Goal: Task Accomplishment & Management: Complete application form

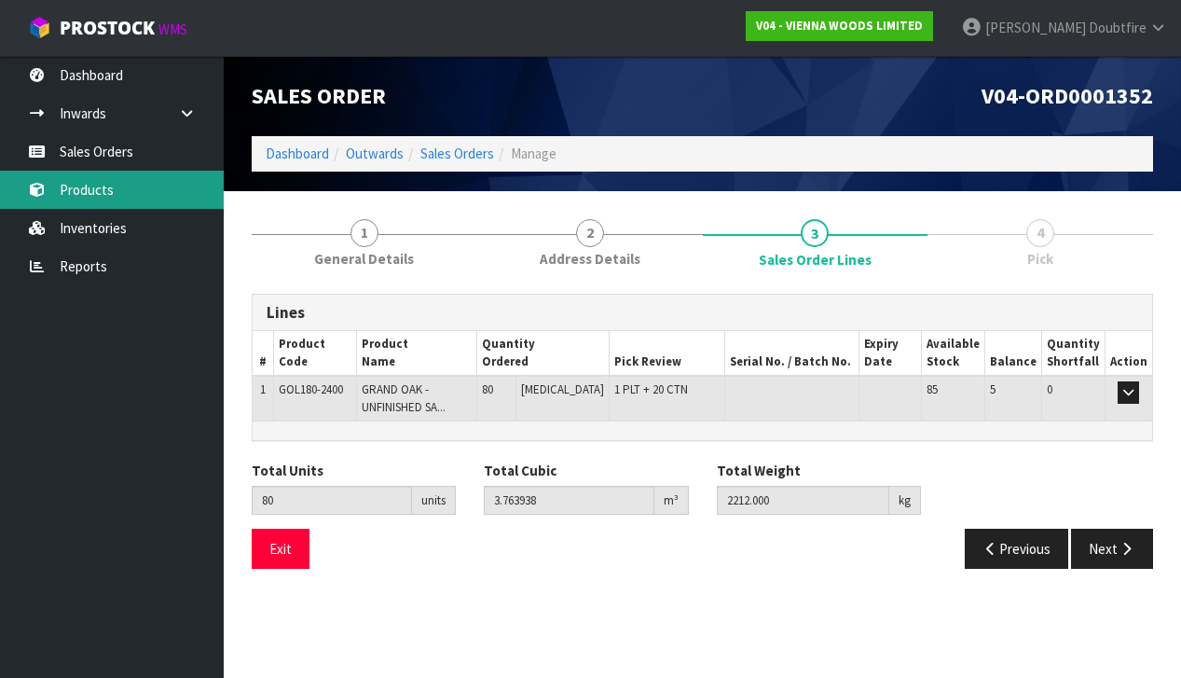
click at [96, 182] on link "Products" at bounding box center [112, 190] width 224 height 38
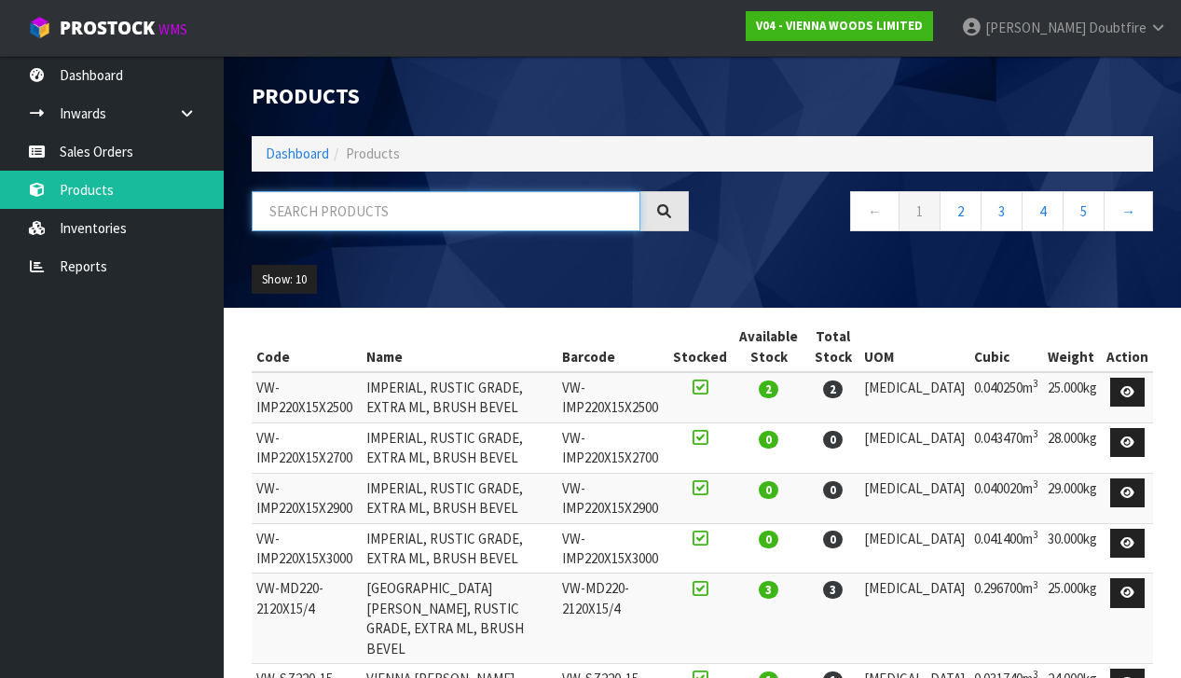
click at [325, 213] on input "text" at bounding box center [446, 211] width 389 height 40
type input "PURELINE"
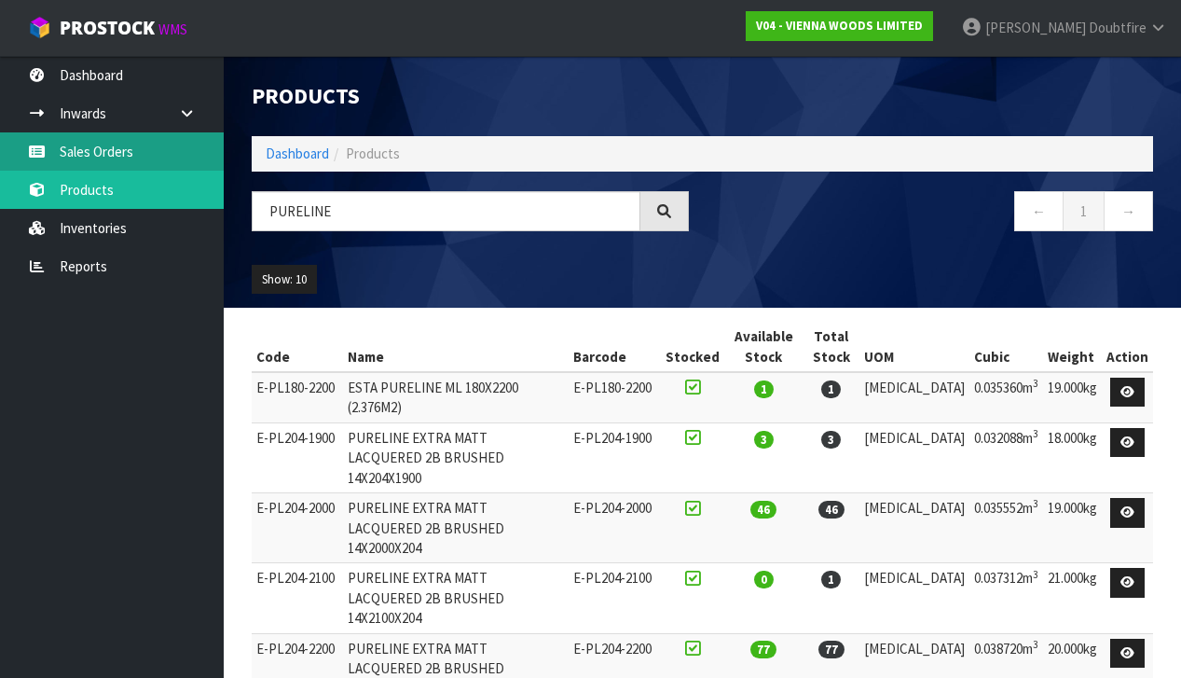
click at [108, 158] on link "Sales Orders" at bounding box center [112, 151] width 224 height 38
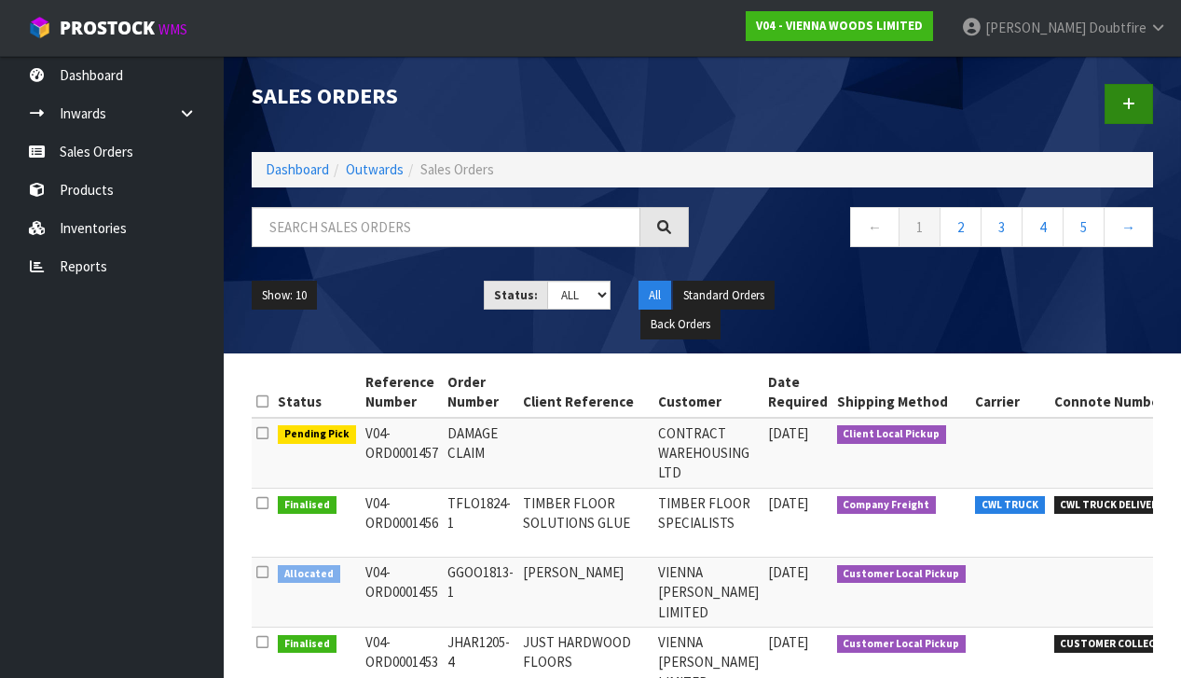
click at [1137, 107] on link at bounding box center [1129, 104] width 48 height 40
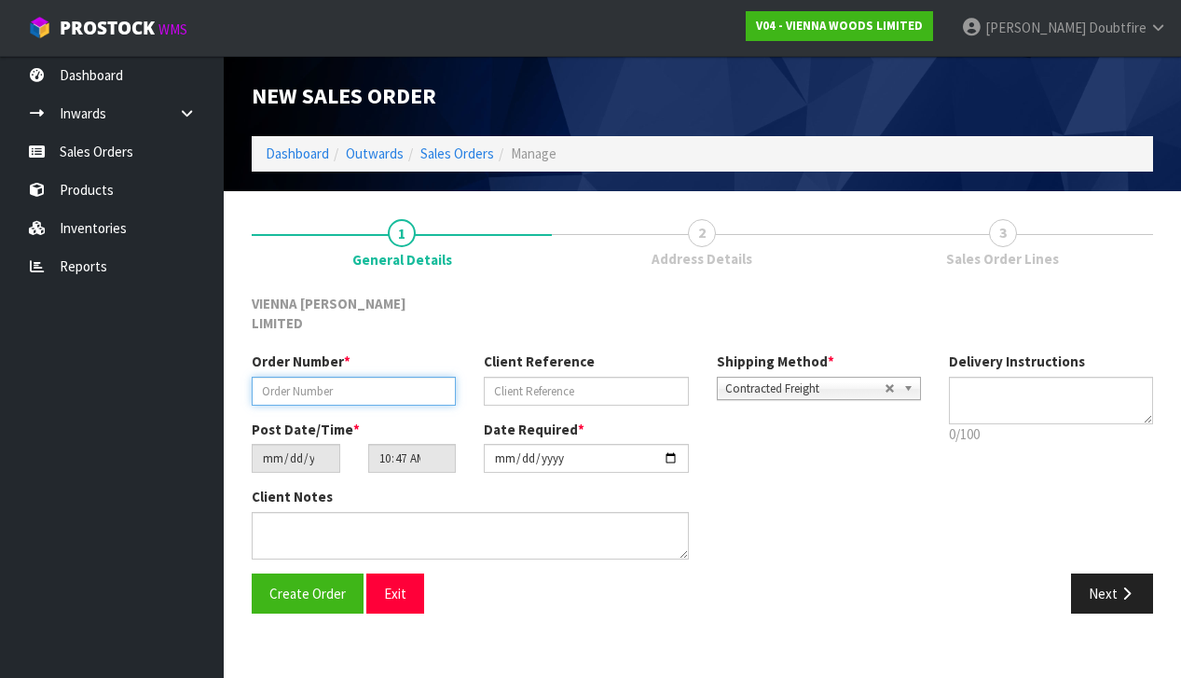
click at [268, 377] on input "text" at bounding box center [354, 391] width 204 height 29
paste input "SAMP1670-5"
type input "SAMP1670-5"
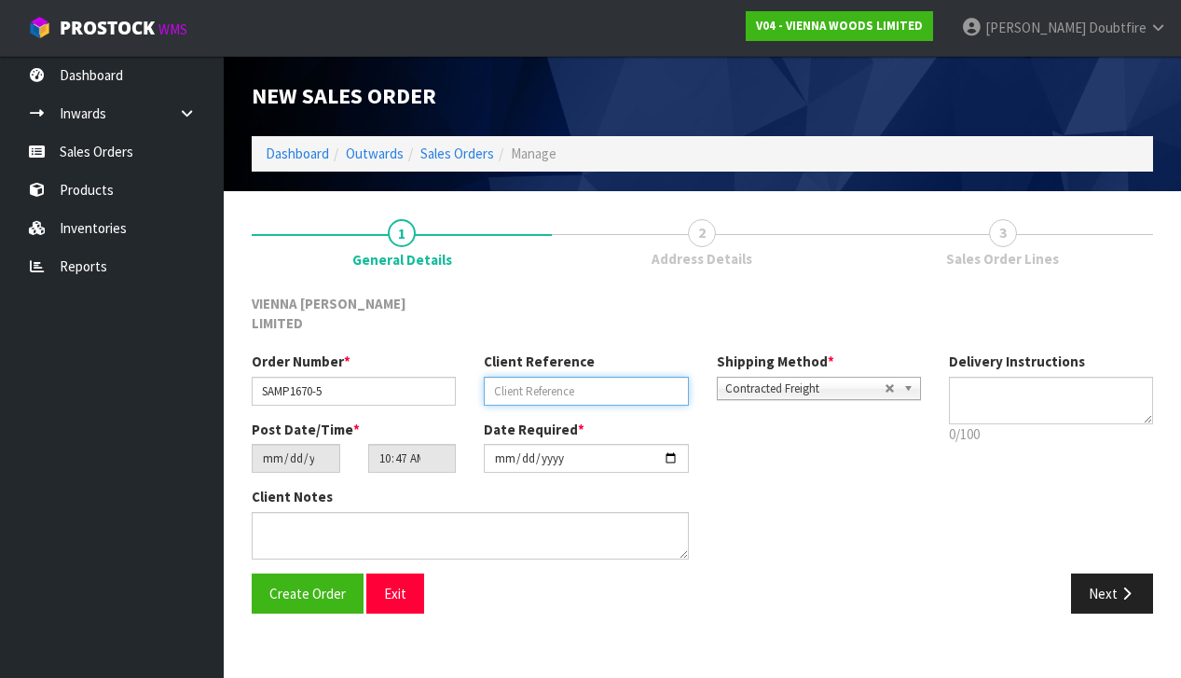
click at [498, 377] on input "text" at bounding box center [586, 391] width 204 height 29
type input "PURELINE SHOWROOM"
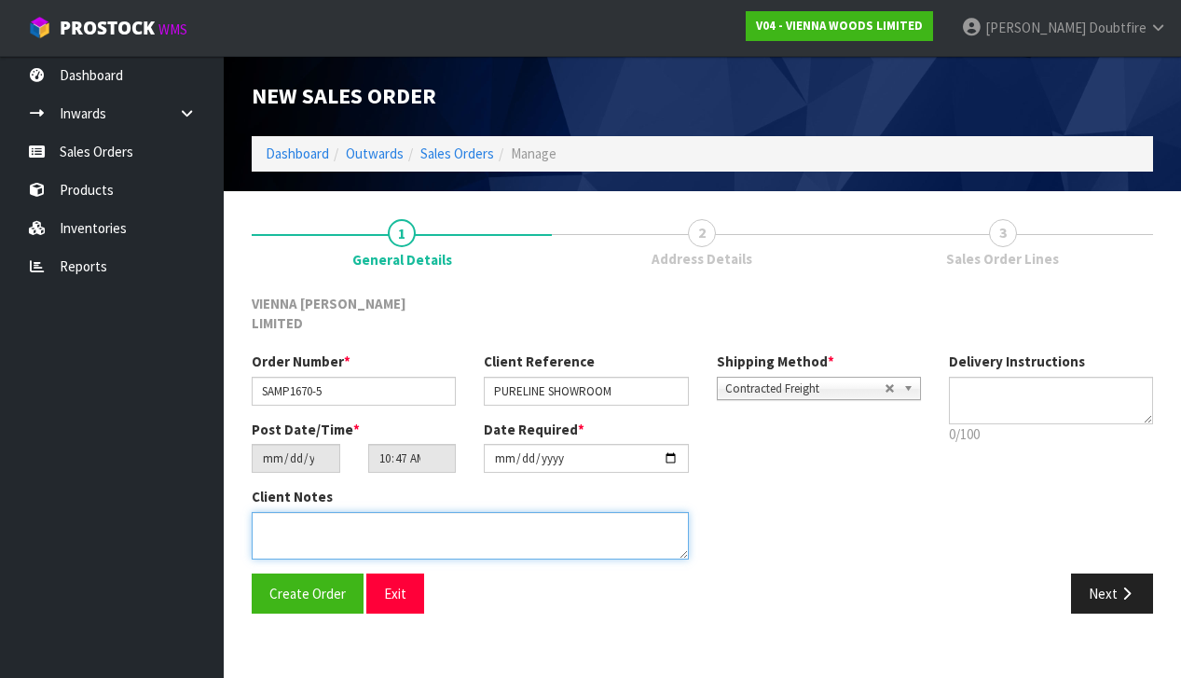
click at [327, 514] on textarea at bounding box center [470, 536] width 437 height 48
click at [327, 512] on textarea at bounding box center [470, 536] width 437 height 48
click at [443, 512] on textarea at bounding box center [470, 536] width 437 height 48
type textarea "PURELINE SHOWROOM"
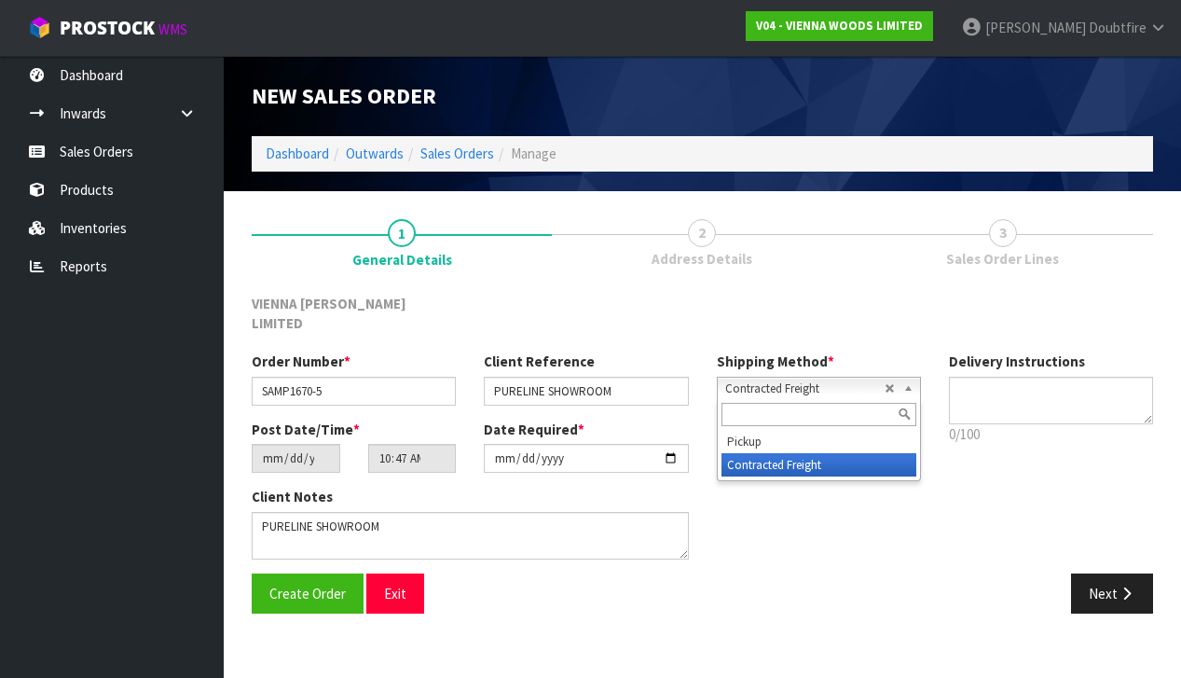
click at [759, 378] on span "Contracted Freight" at bounding box center [804, 389] width 159 height 22
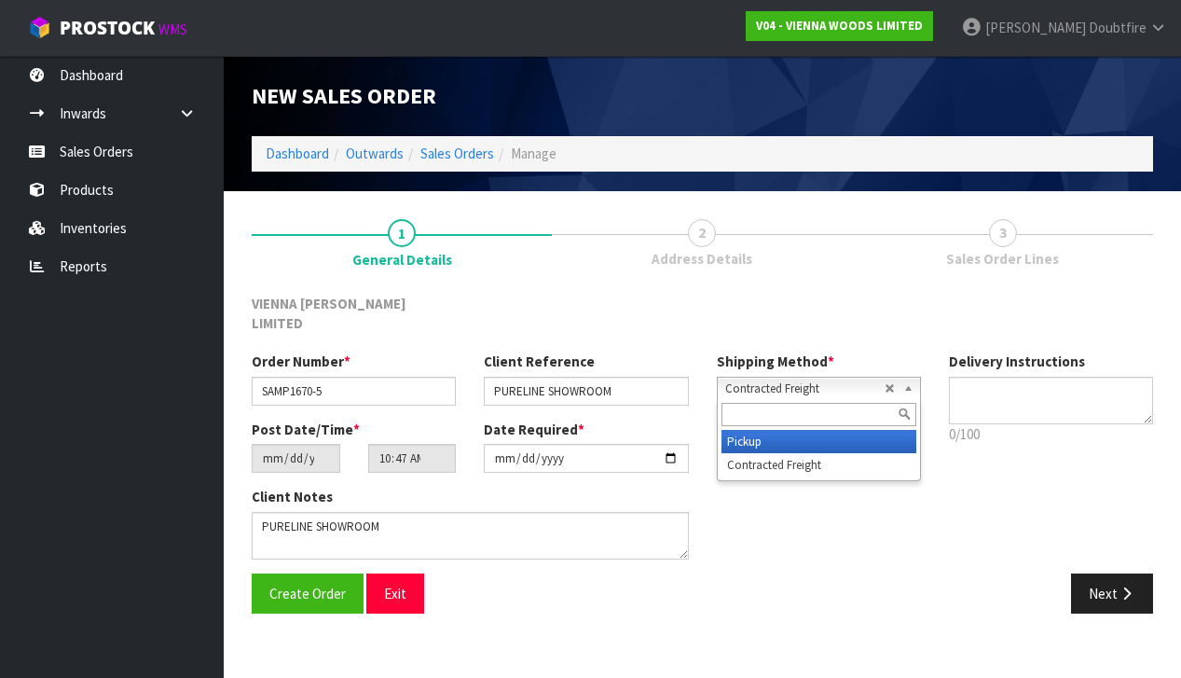
click at [744, 430] on li "Pickup" at bounding box center [819, 441] width 195 height 23
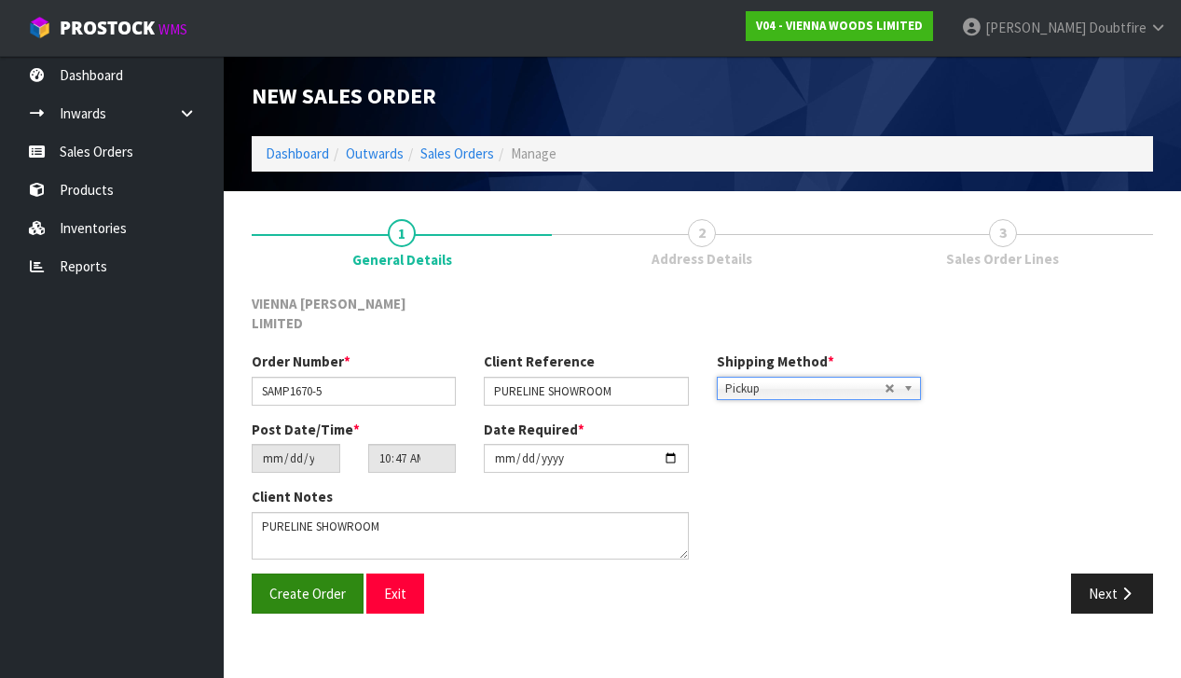
click at [310, 583] on button "Create Order" at bounding box center [308, 593] width 112 height 40
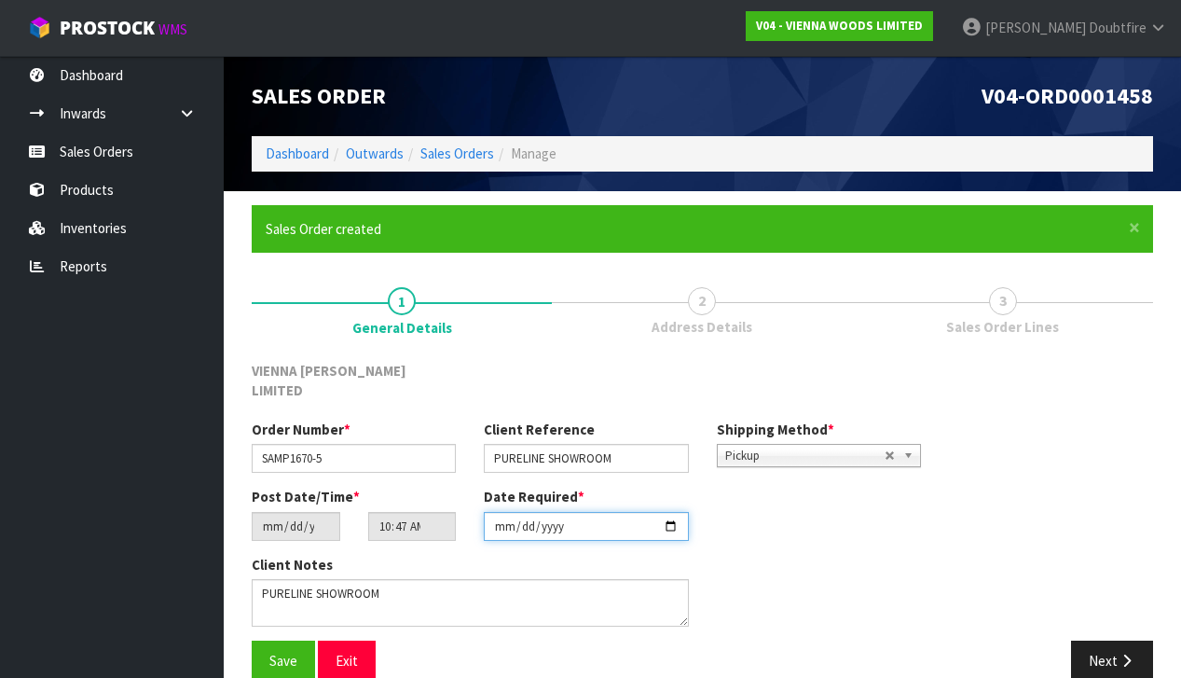
click at [504, 517] on input "[DATE]" at bounding box center [586, 526] width 204 height 29
click at [426, 640] on div "Save Exit" at bounding box center [470, 660] width 465 height 40
click at [276, 652] on span "Save" at bounding box center [283, 661] width 28 height 18
click at [1101, 640] on button "Next" at bounding box center [1112, 660] width 82 height 40
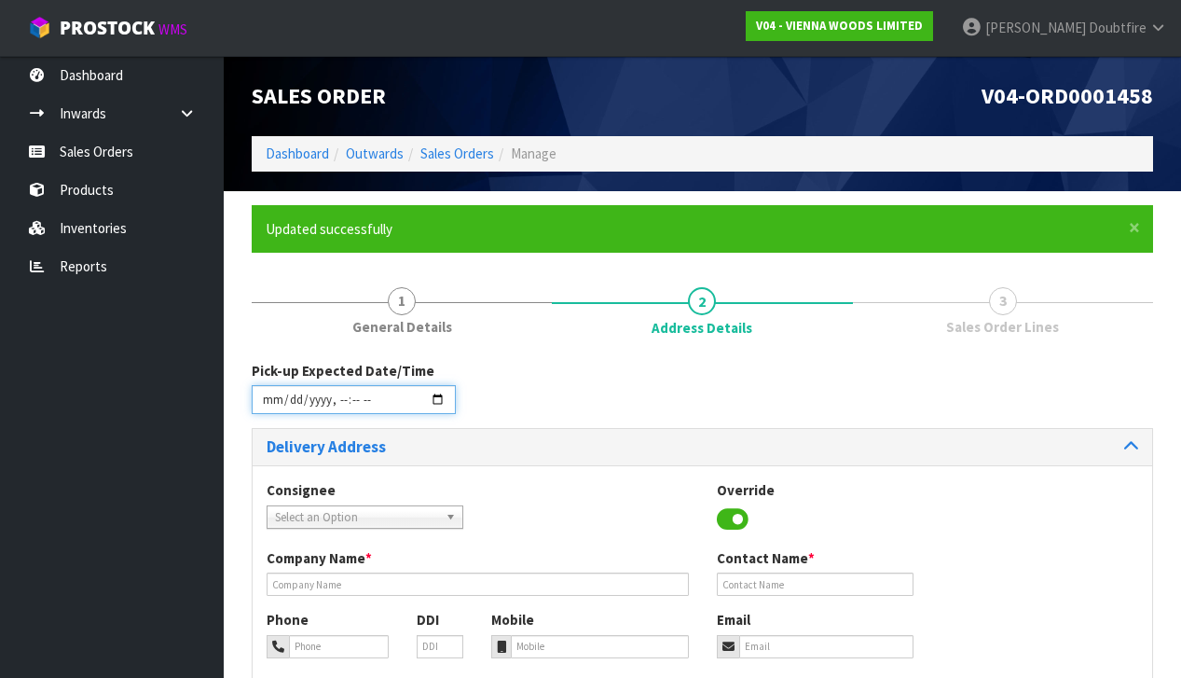
click at [268, 411] on input "datetime-local" at bounding box center [354, 399] width 204 height 29
drag, startPoint x: 535, startPoint y: 400, endPoint x: 334, endPoint y: 414, distance: 201.8
click at [534, 400] on div "Pick-up Expected Date/Time" at bounding box center [702, 394] width 929 height 67
click at [336, 412] on input "datetime-local" at bounding box center [354, 399] width 204 height 29
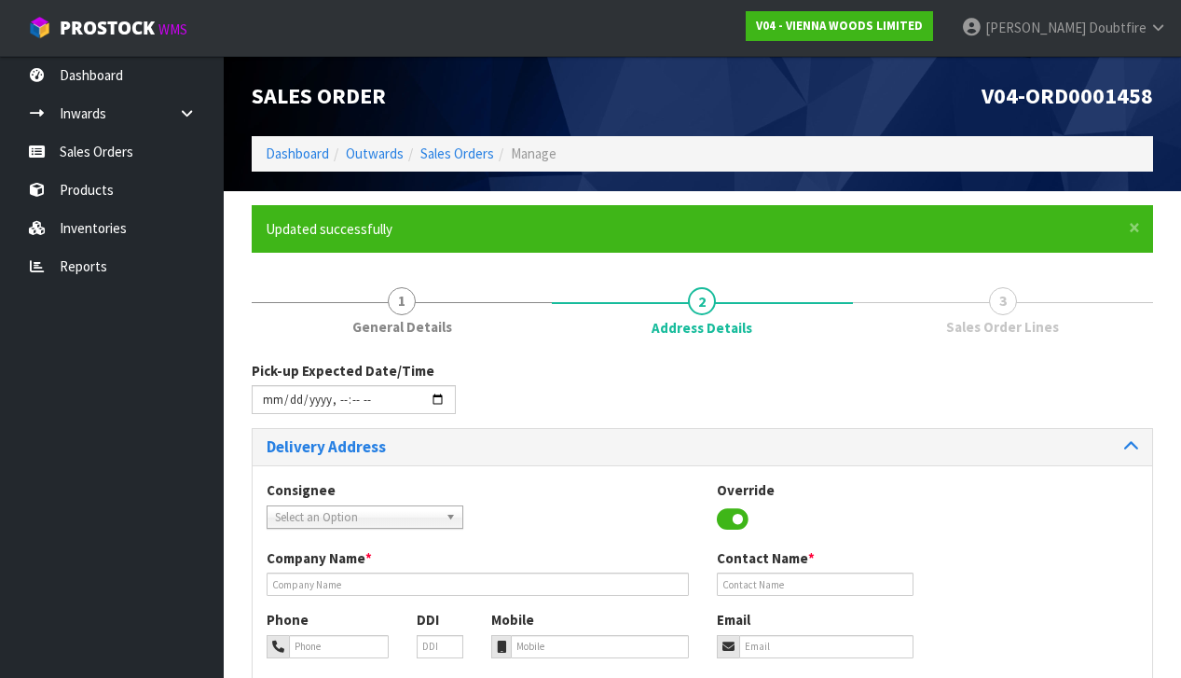
click at [590, 378] on div "Pick-up Expected Date/Time" at bounding box center [702, 394] width 929 height 67
click at [368, 409] on input "datetime-local" at bounding box center [354, 399] width 204 height 29
type input "[DATE]T13:48"
click at [501, 403] on div "Pick-up Expected Date/Time" at bounding box center [702, 394] width 929 height 67
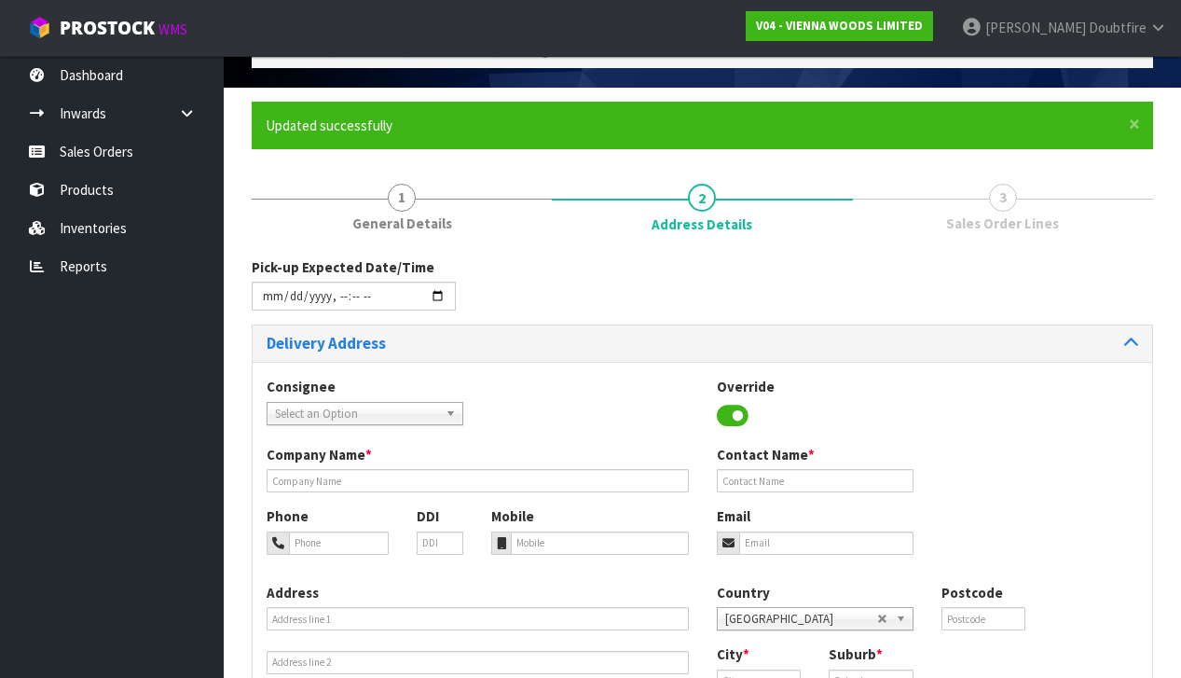
scroll to position [107, 0]
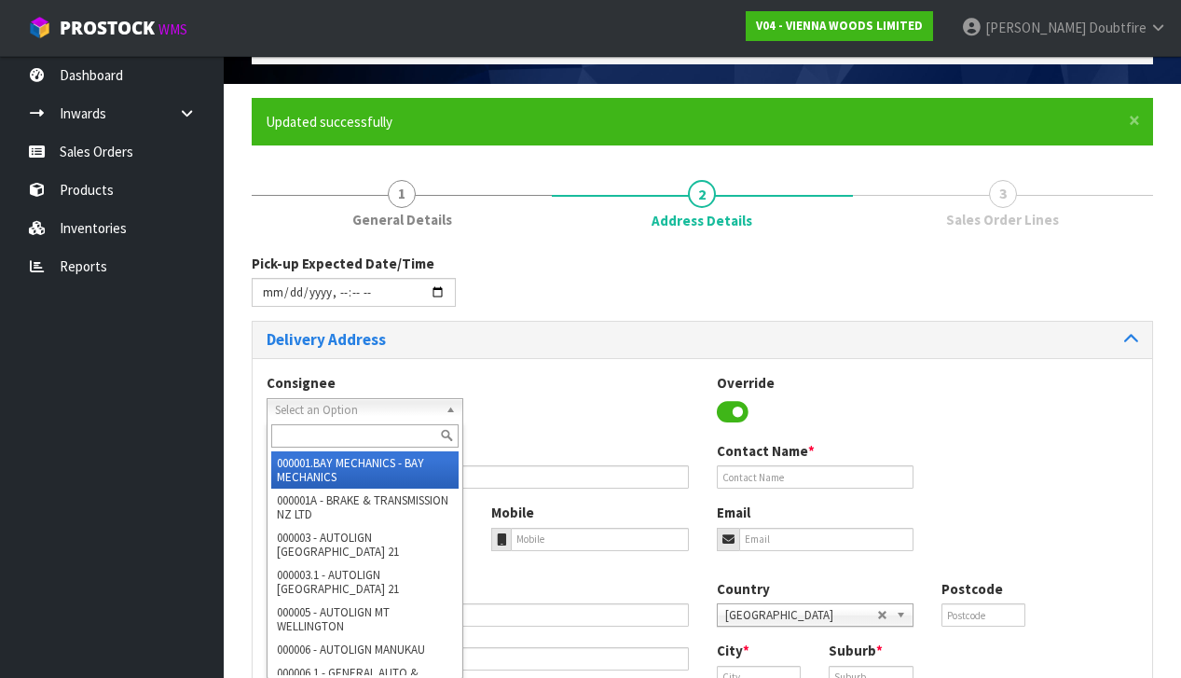
click at [356, 411] on span "Select an Option" at bounding box center [356, 410] width 163 height 22
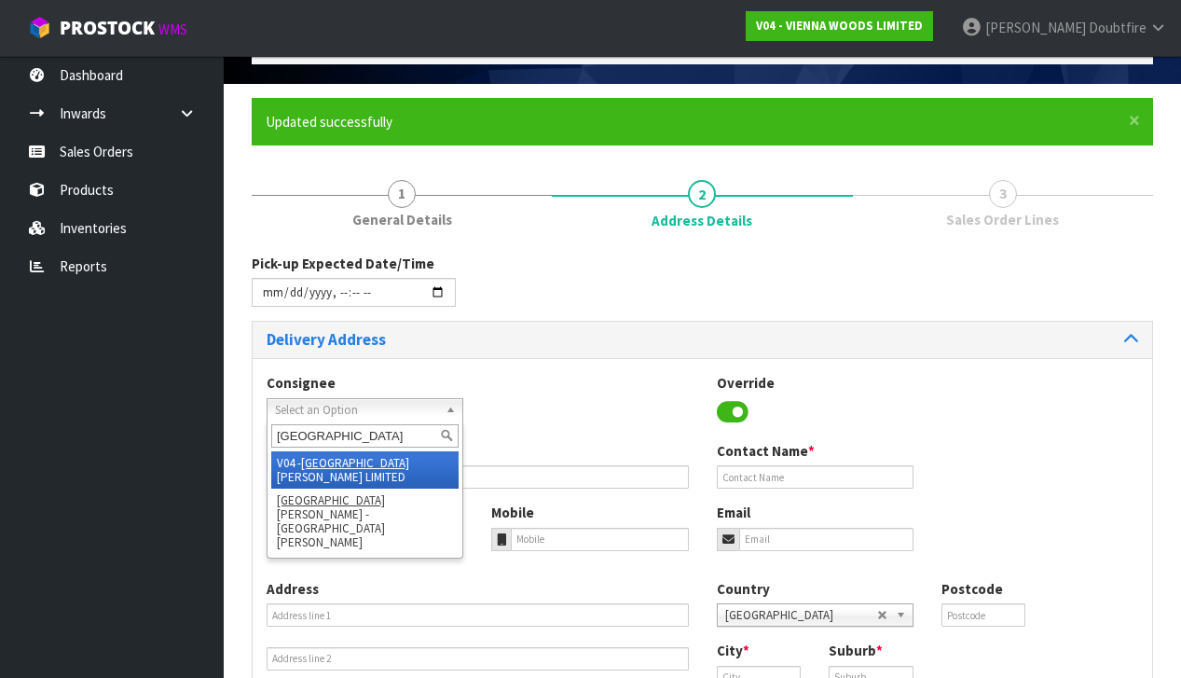
scroll to position [117, 0]
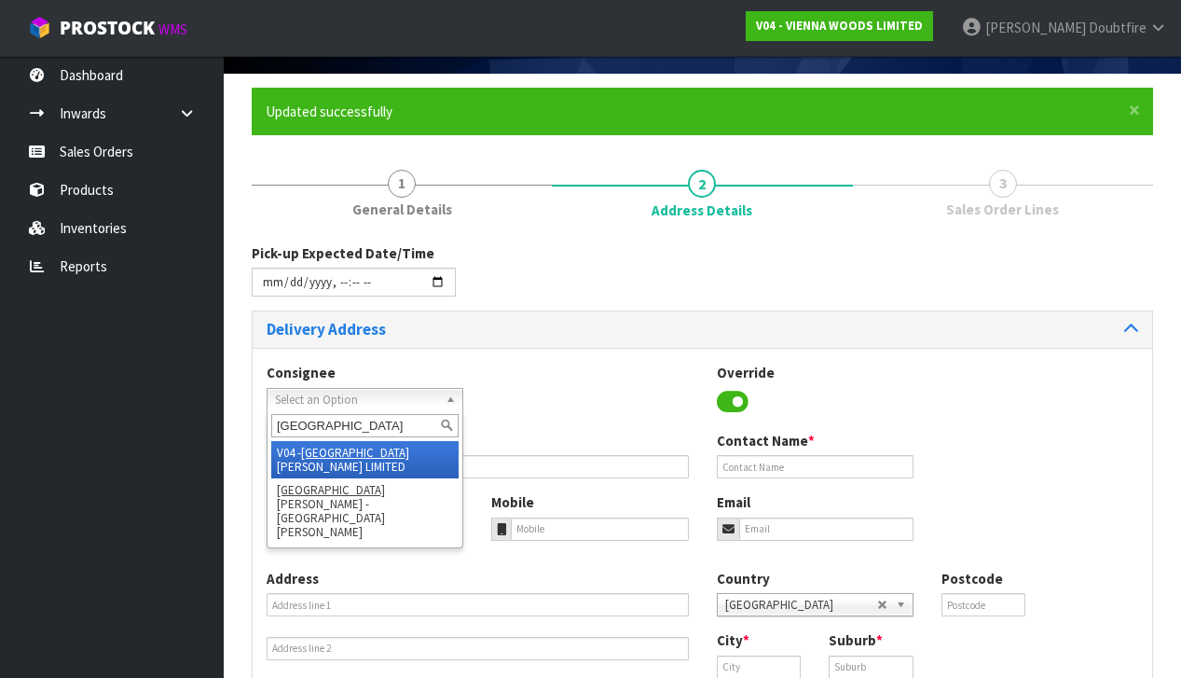
type input "[GEOGRAPHIC_DATA]"
click at [346, 447] on li "V04 - VIENNA [PERSON_NAME] LIMITED" at bounding box center [364, 459] width 187 height 37
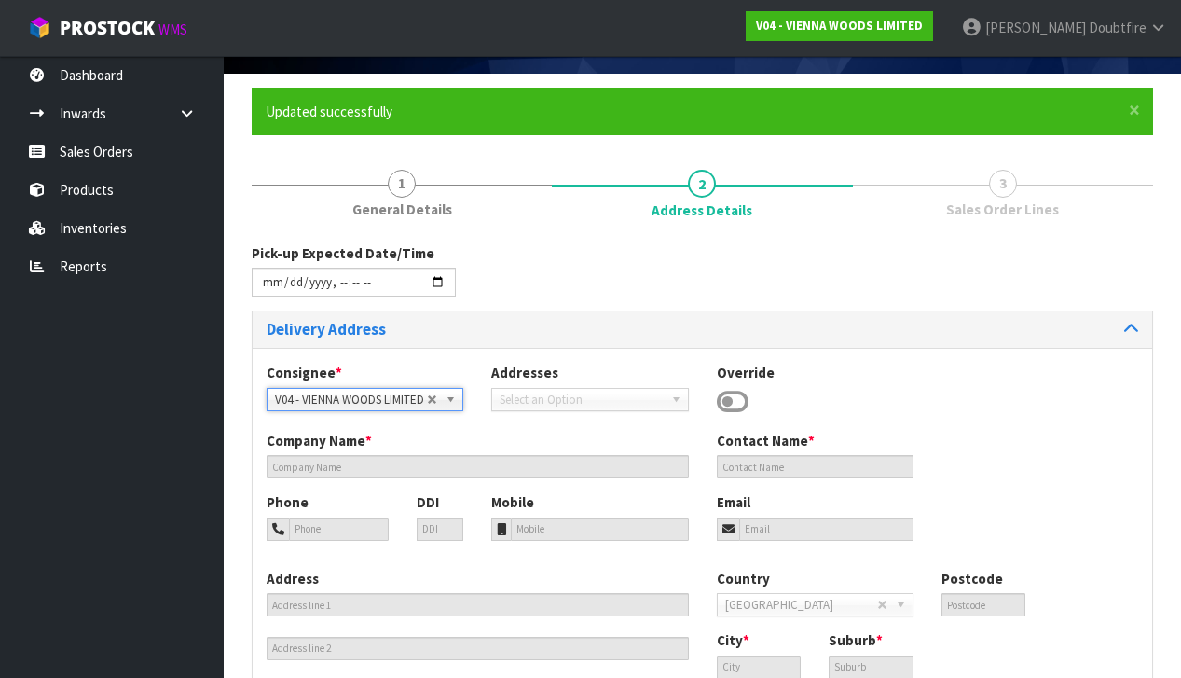
type input "VIENNA [PERSON_NAME] LIMITED"
type input "[PERSON_NAME]"
type input "[PHONE_NUMBER]"
type input "[PERSON_NAME][EMAIL_ADDRESS][DOMAIN_NAME]"
type input "2 ROXBURGH ST"
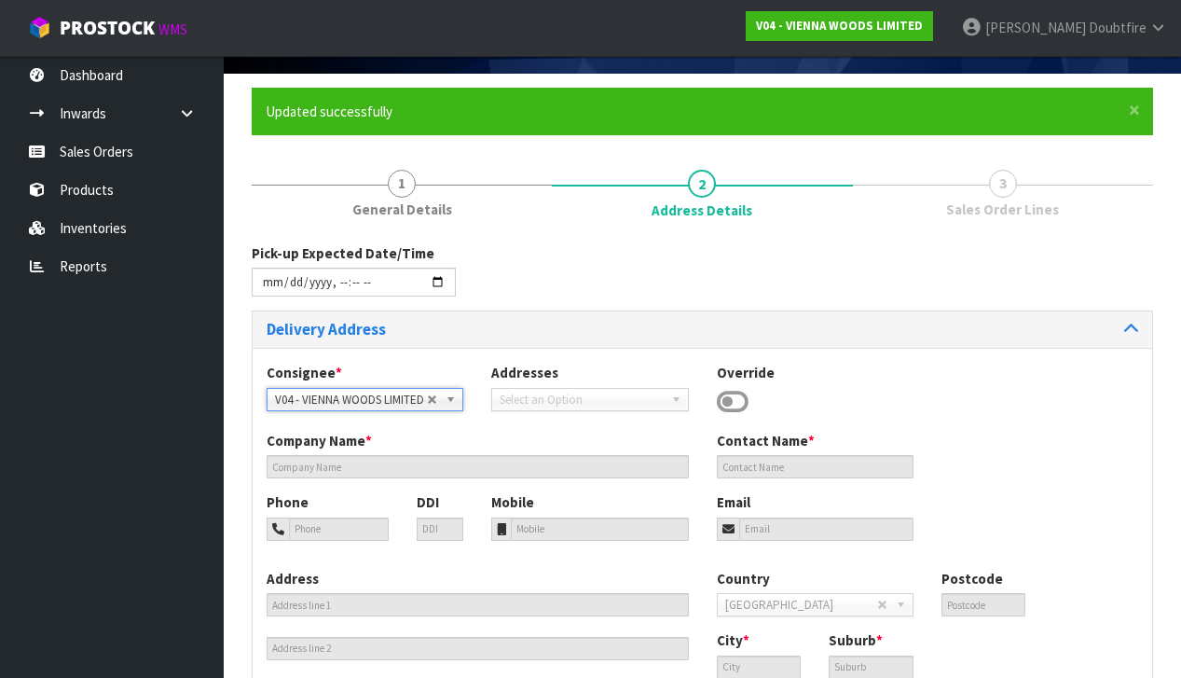
type input "1023"
type input "[GEOGRAPHIC_DATA]"
type input "NEWMARKET"
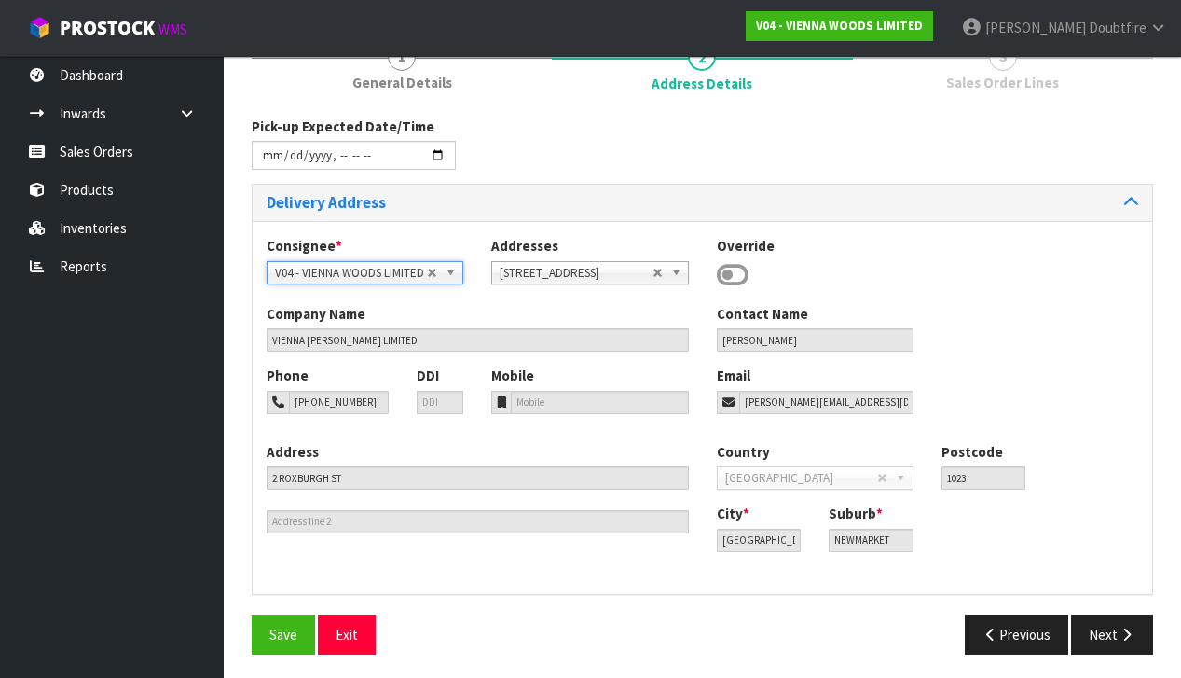
scroll to position [243, 0]
click at [284, 640] on button "Save" at bounding box center [283, 635] width 63 height 40
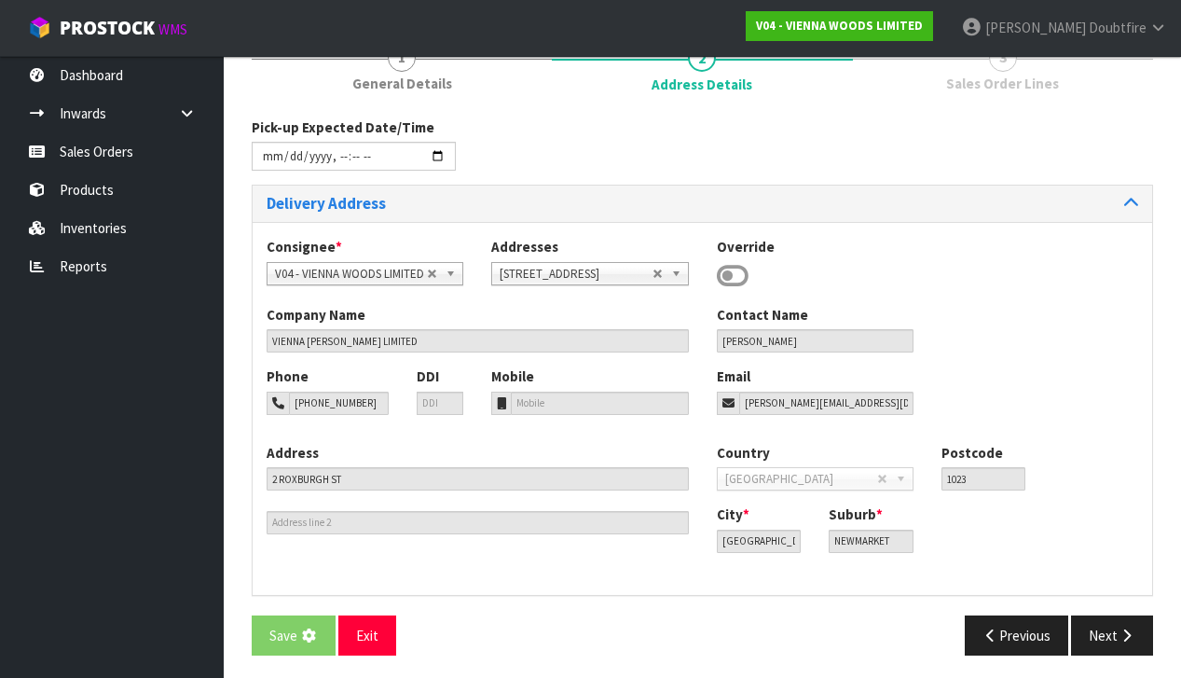
scroll to position [0, 0]
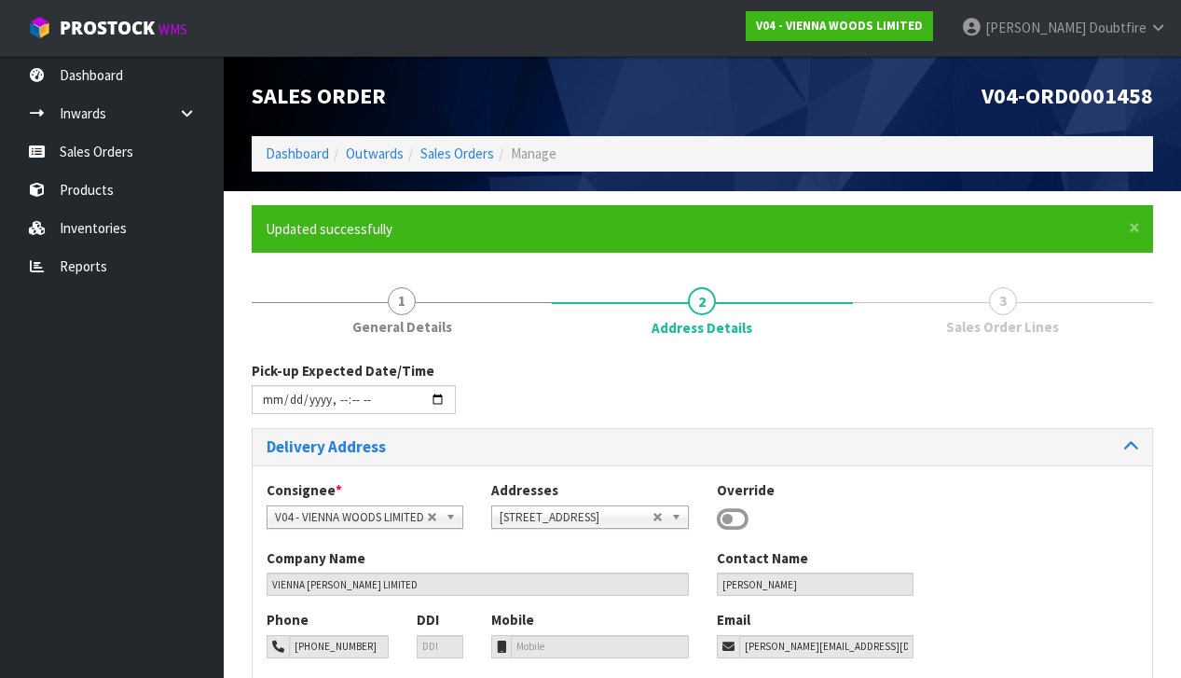
type input "[DATE]T13:48"
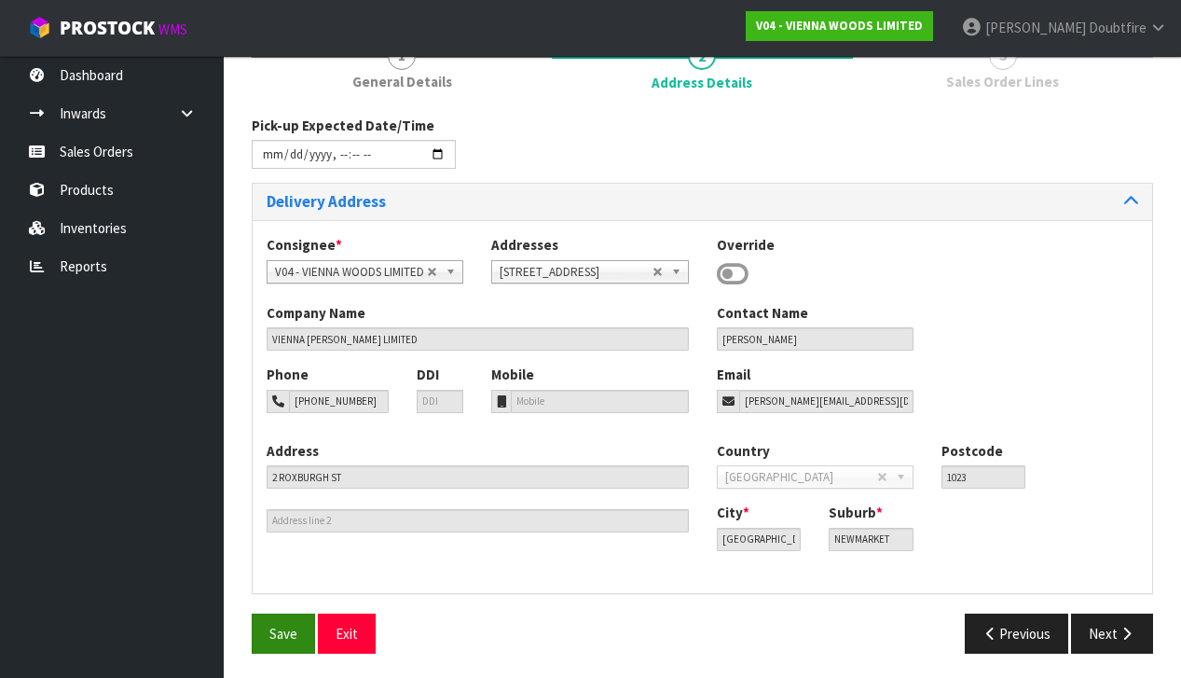
click at [306, 629] on button "Save" at bounding box center [283, 633] width 63 height 40
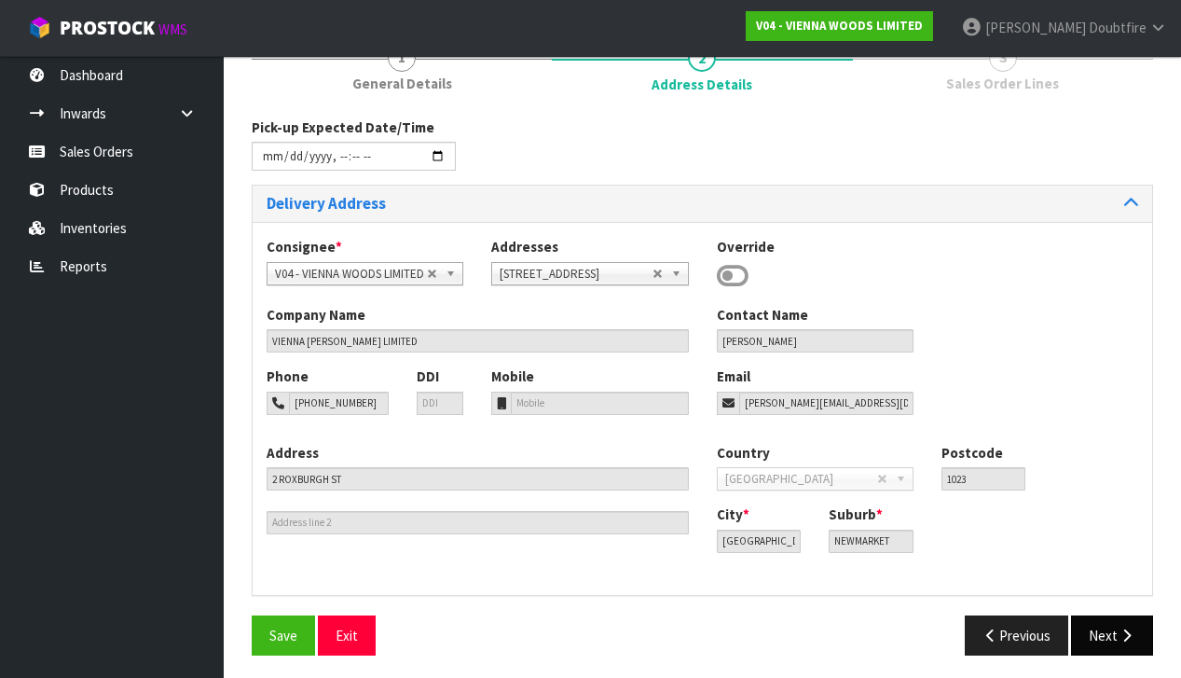
click at [1110, 634] on button "Next" at bounding box center [1112, 635] width 82 height 40
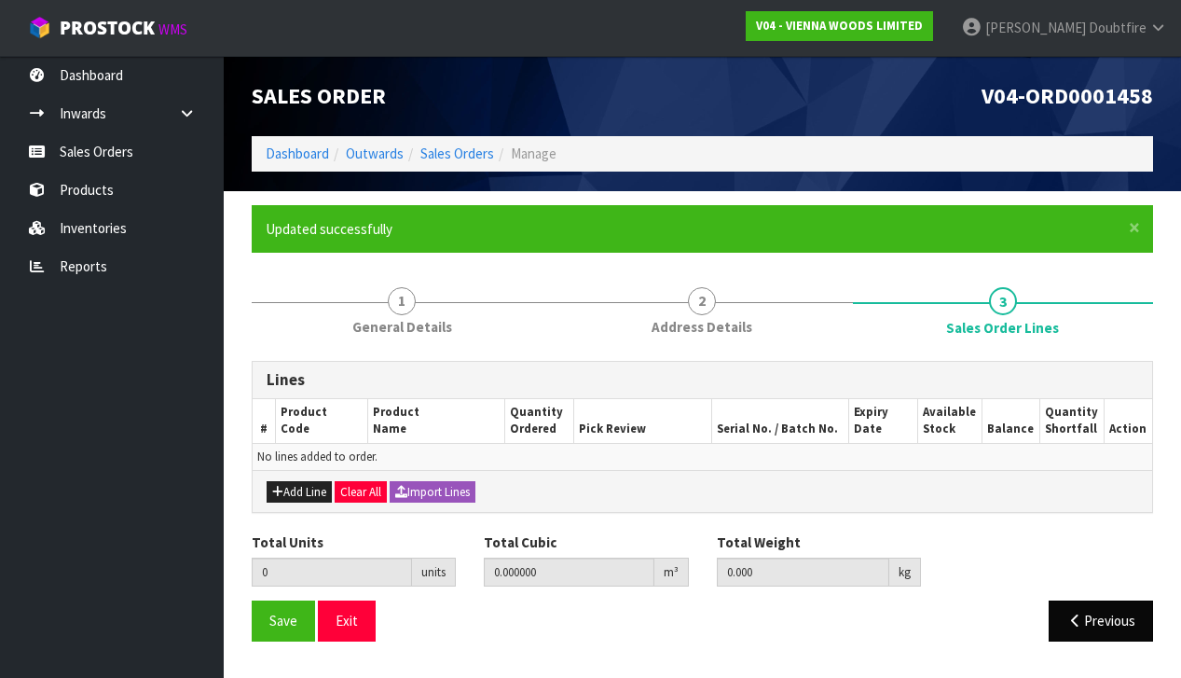
scroll to position [0, 0]
click at [296, 488] on button "Add Line" at bounding box center [299, 492] width 65 height 22
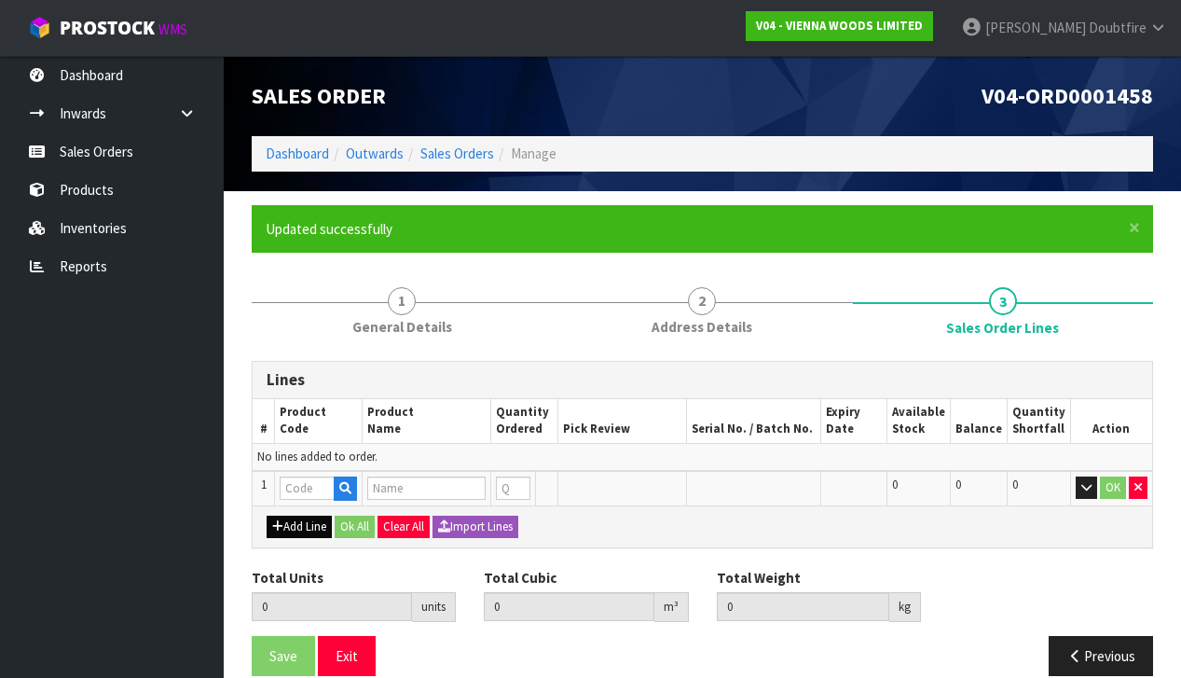
type input "0"
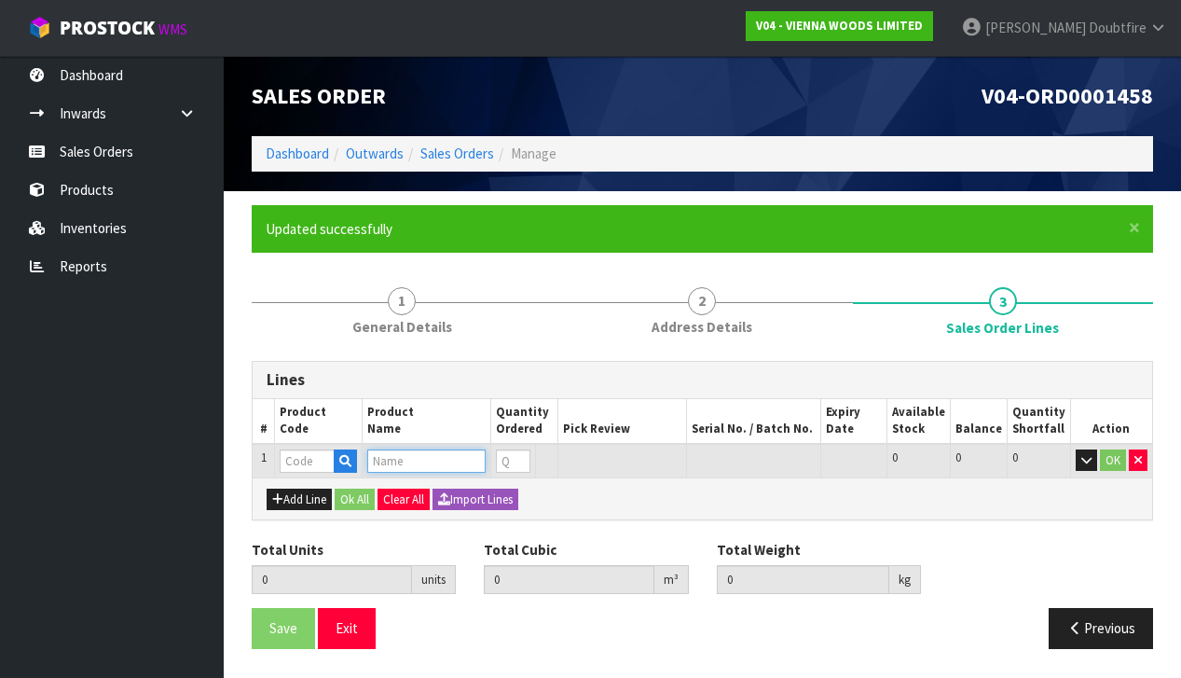
click at [406, 463] on input "text" at bounding box center [426, 460] width 118 height 23
click at [287, 455] on input "text" at bounding box center [307, 460] width 55 height 23
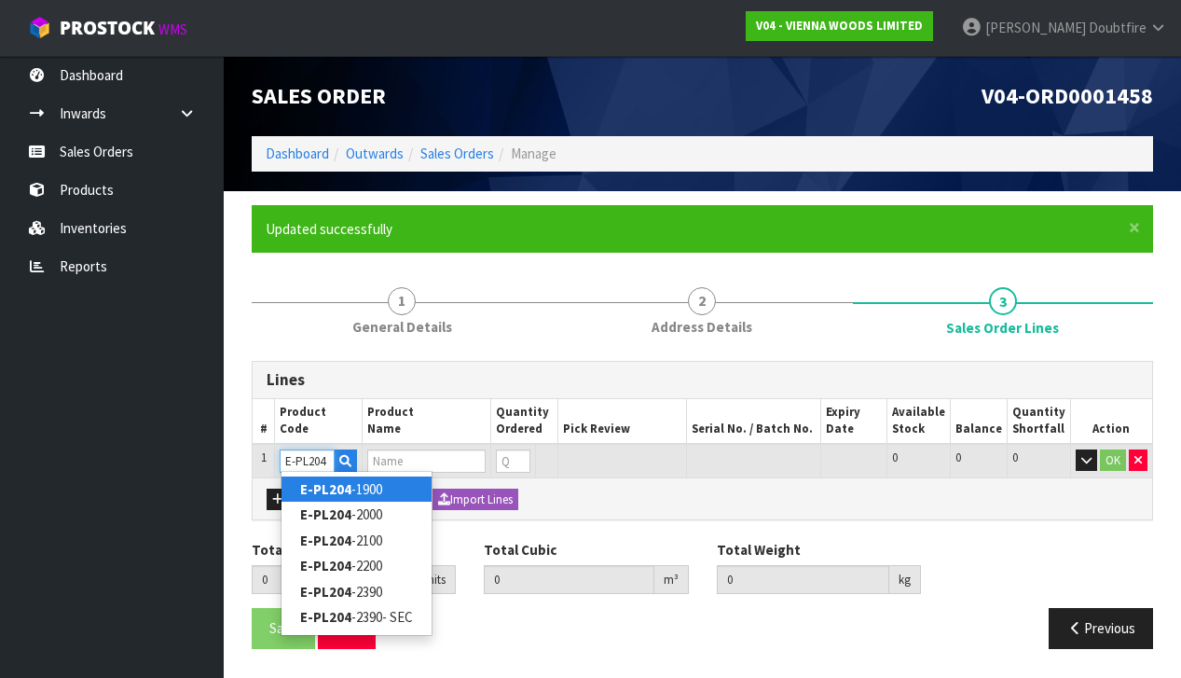
type input "E-PL204"
click at [361, 485] on link "E-PL204 -1900" at bounding box center [357, 488] width 150 height 25
type input "E-PL204-1900"
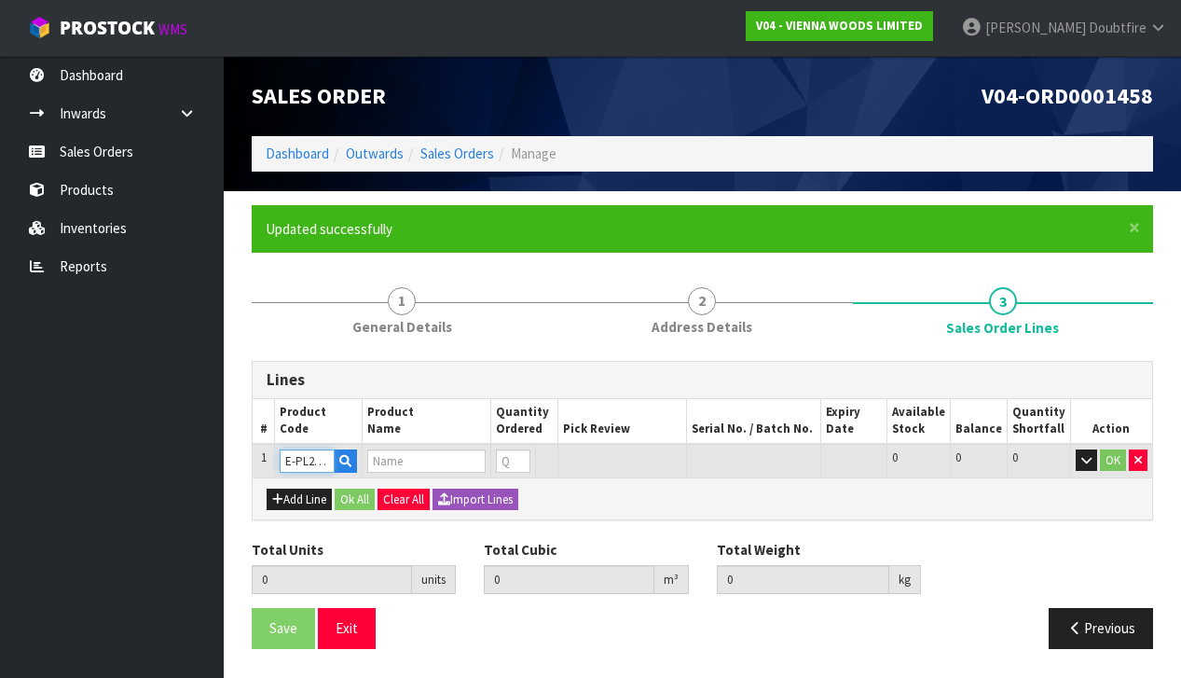
type input "0.000000"
type input "0.000"
type input "PURELINE EXTRA MATT LACQUERED 2B BRUSHED 14X204X1900"
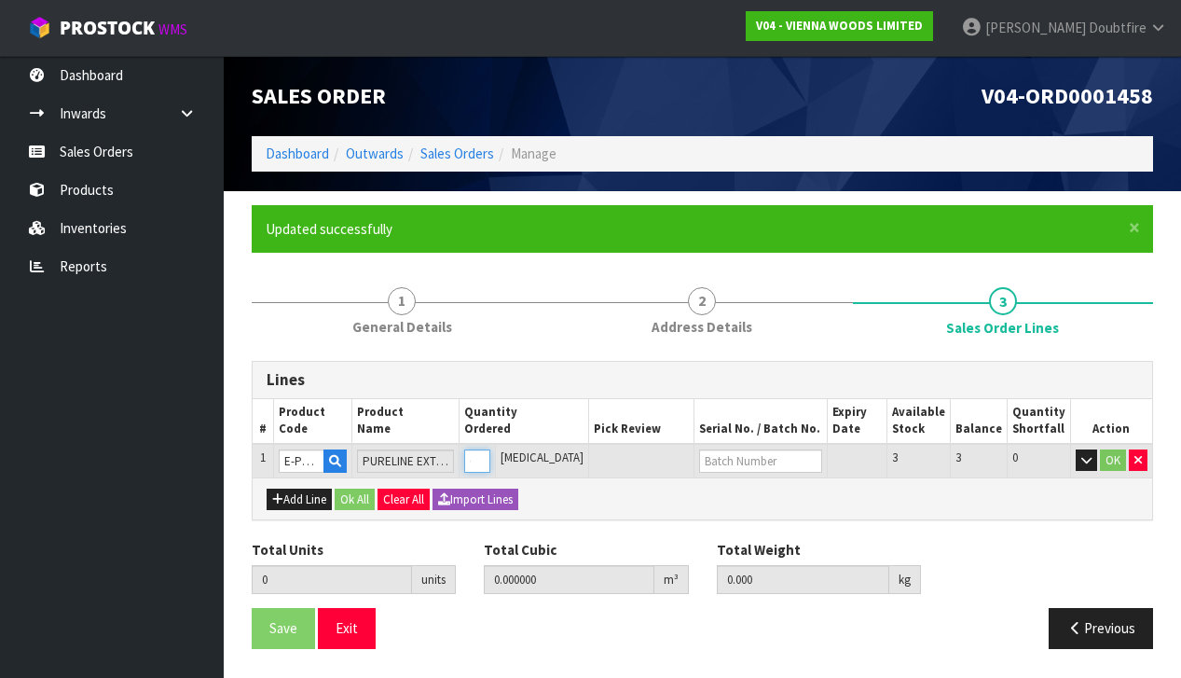
type input "1"
type input "0.032088"
type input "18"
click at [490, 452] on input "1" at bounding box center [477, 460] width 26 height 23
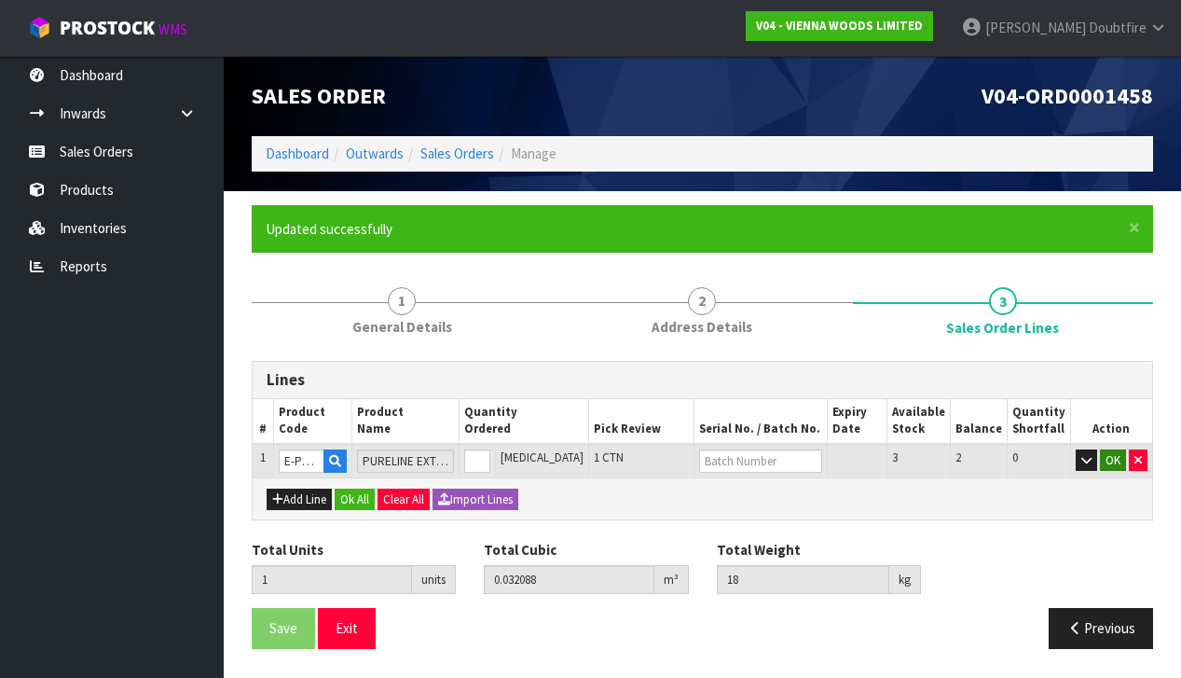
click at [1114, 460] on button "OK" at bounding box center [1113, 460] width 26 height 22
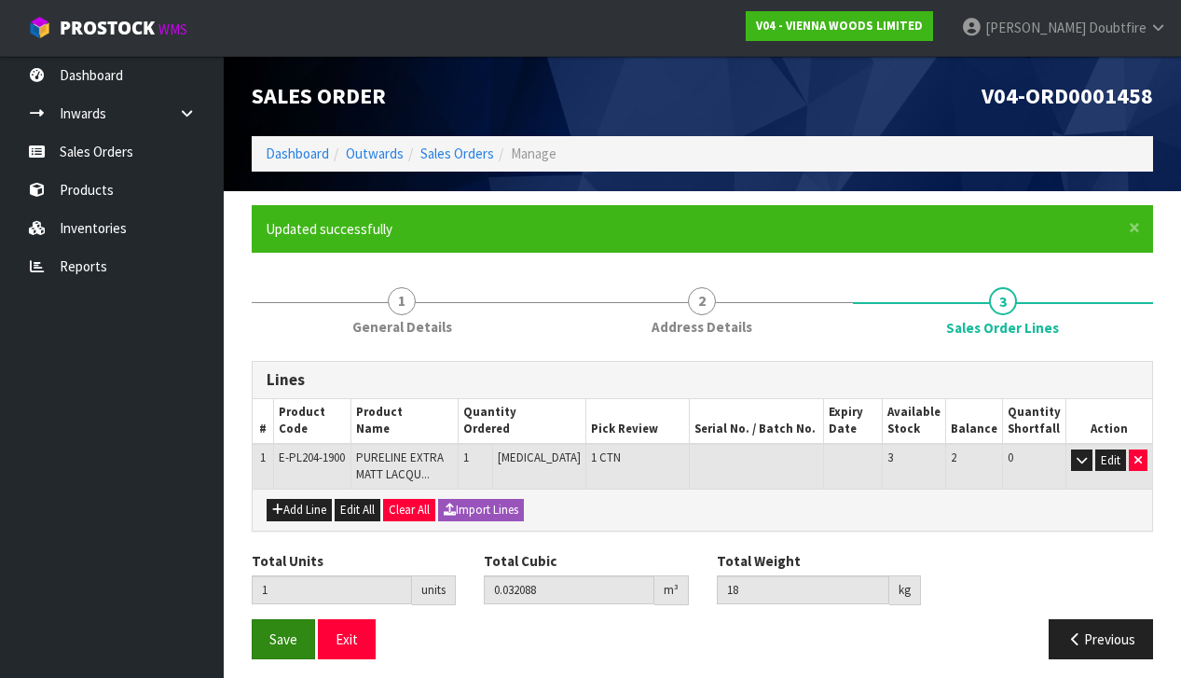
click at [295, 634] on span "Save" at bounding box center [283, 639] width 28 height 18
